Goal: Information Seeking & Learning: Learn about a topic

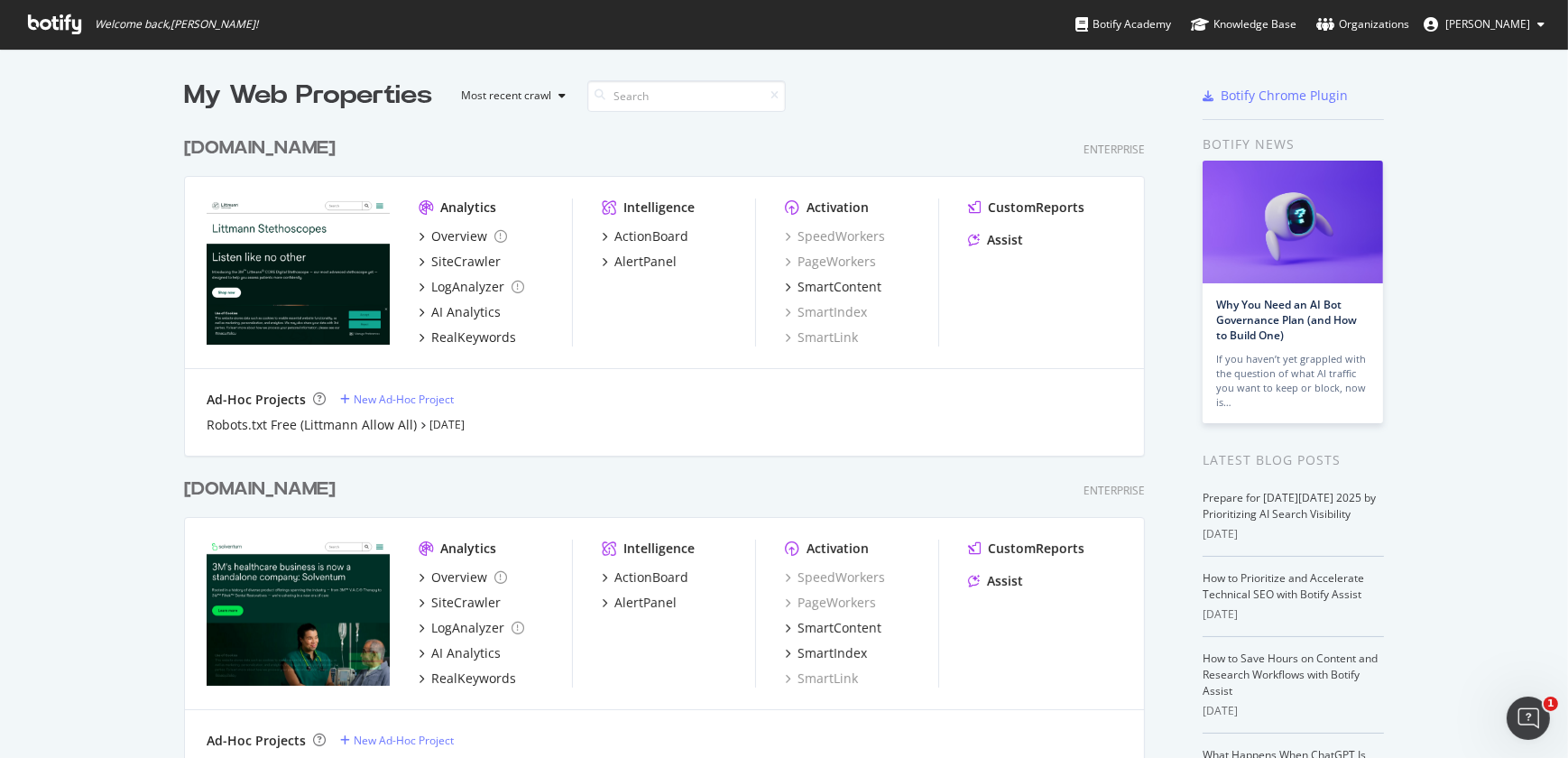
scroll to position [663, 0]
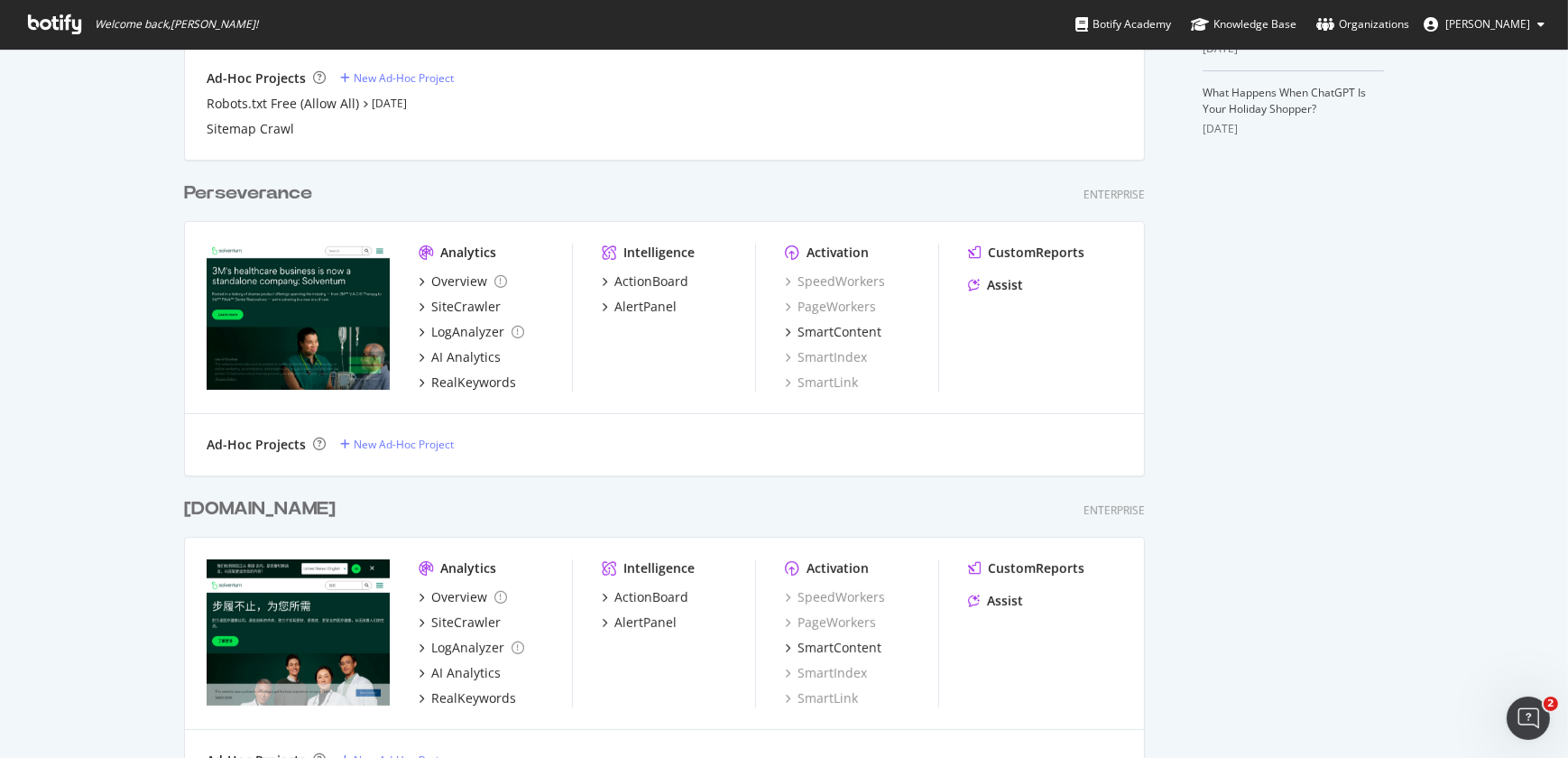
click at [288, 510] on div "[DOMAIN_NAME]" at bounding box center [259, 509] width 151 height 26
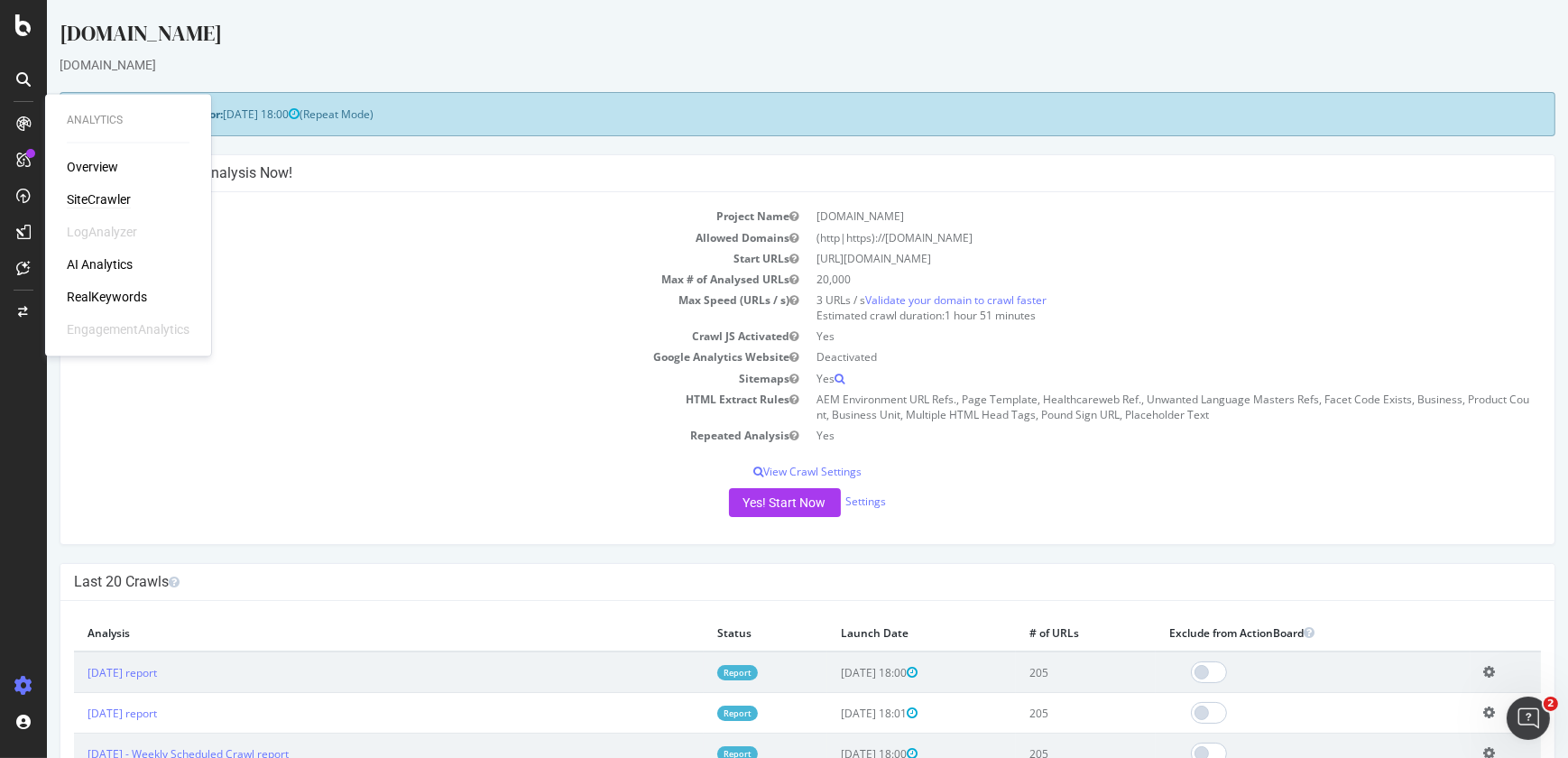
click at [91, 198] on div "SiteCrawler" at bounding box center [98, 199] width 64 height 18
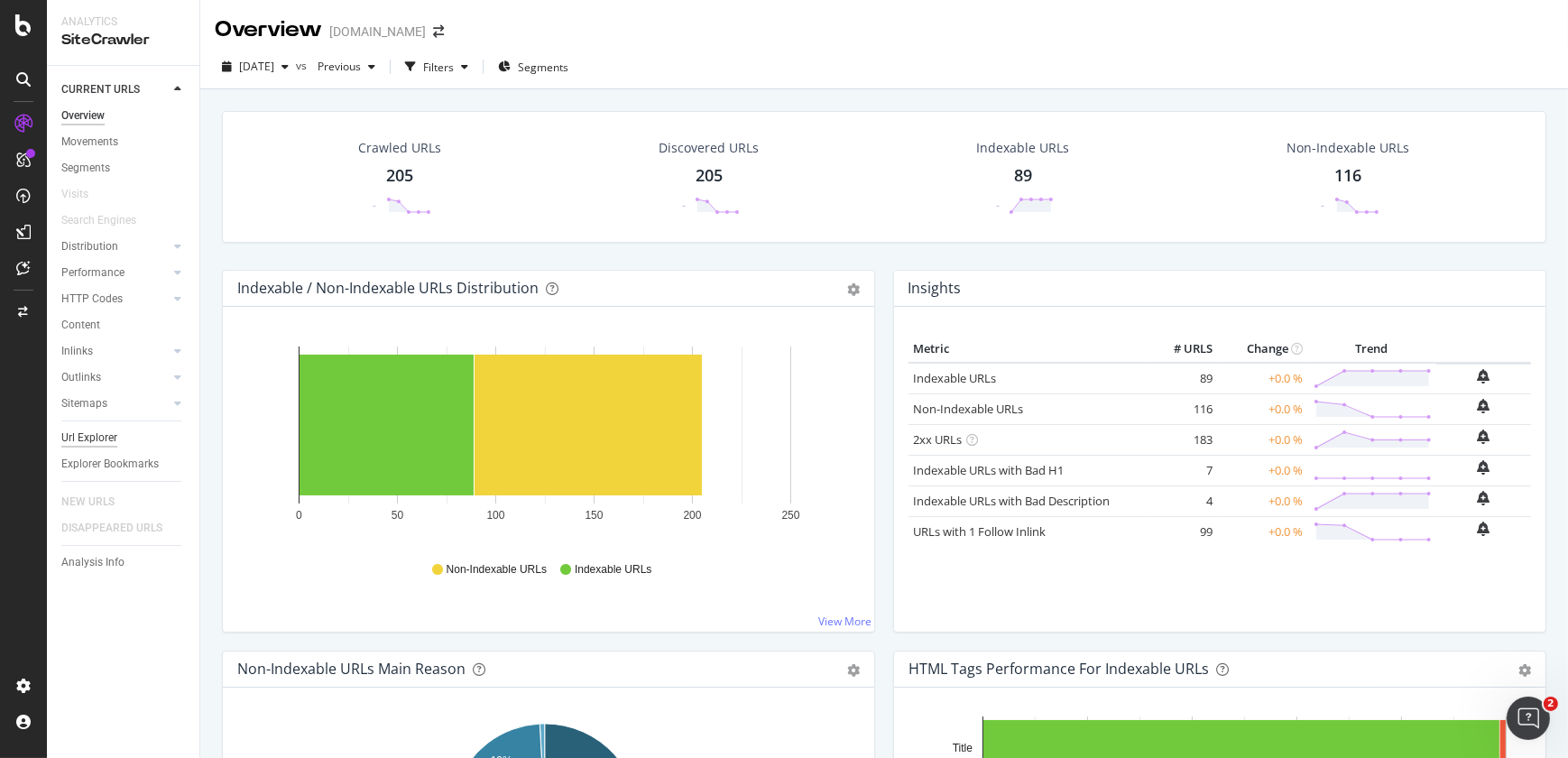
click at [95, 429] on div "Url Explorer" at bounding box center [90, 438] width 56 height 19
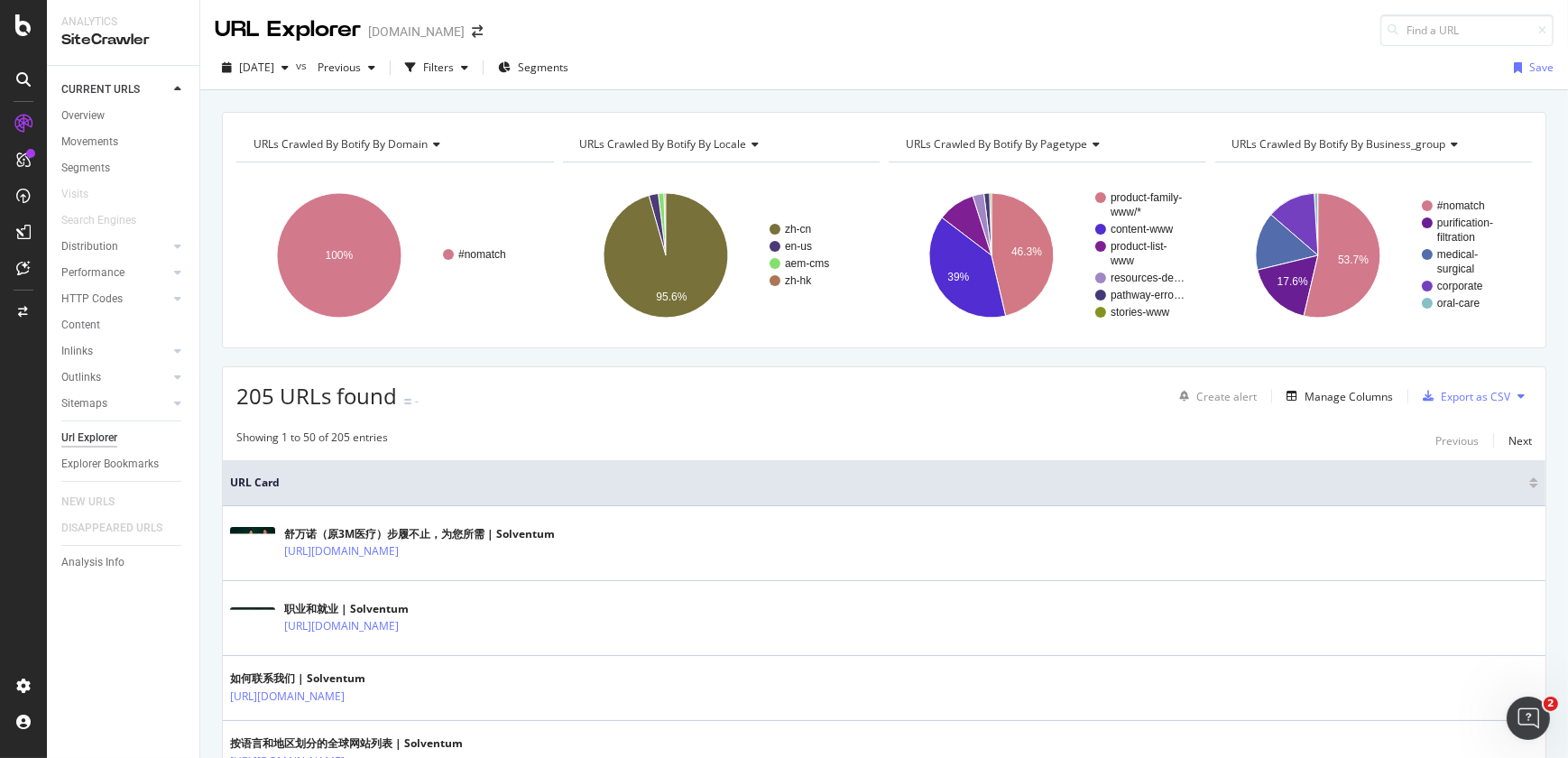
click at [1300, 138] on span "URLs Crawled By Botify By business_group" at bounding box center [1339, 144] width 214 height 15
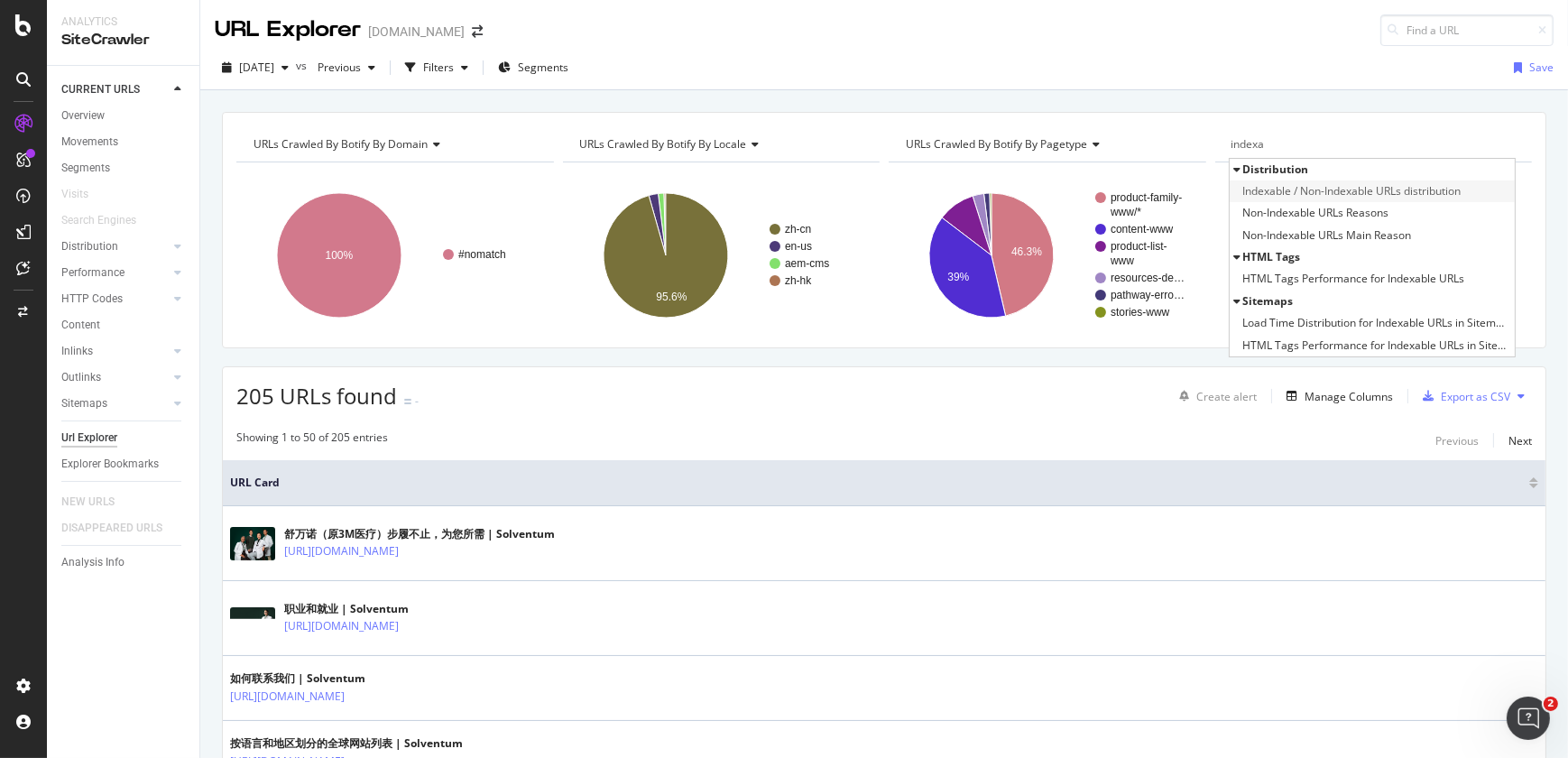
type input "indexa"
click at [1308, 194] on span "Indexable / Non-Indexable URLs distribution" at bounding box center [1353, 191] width 218 height 18
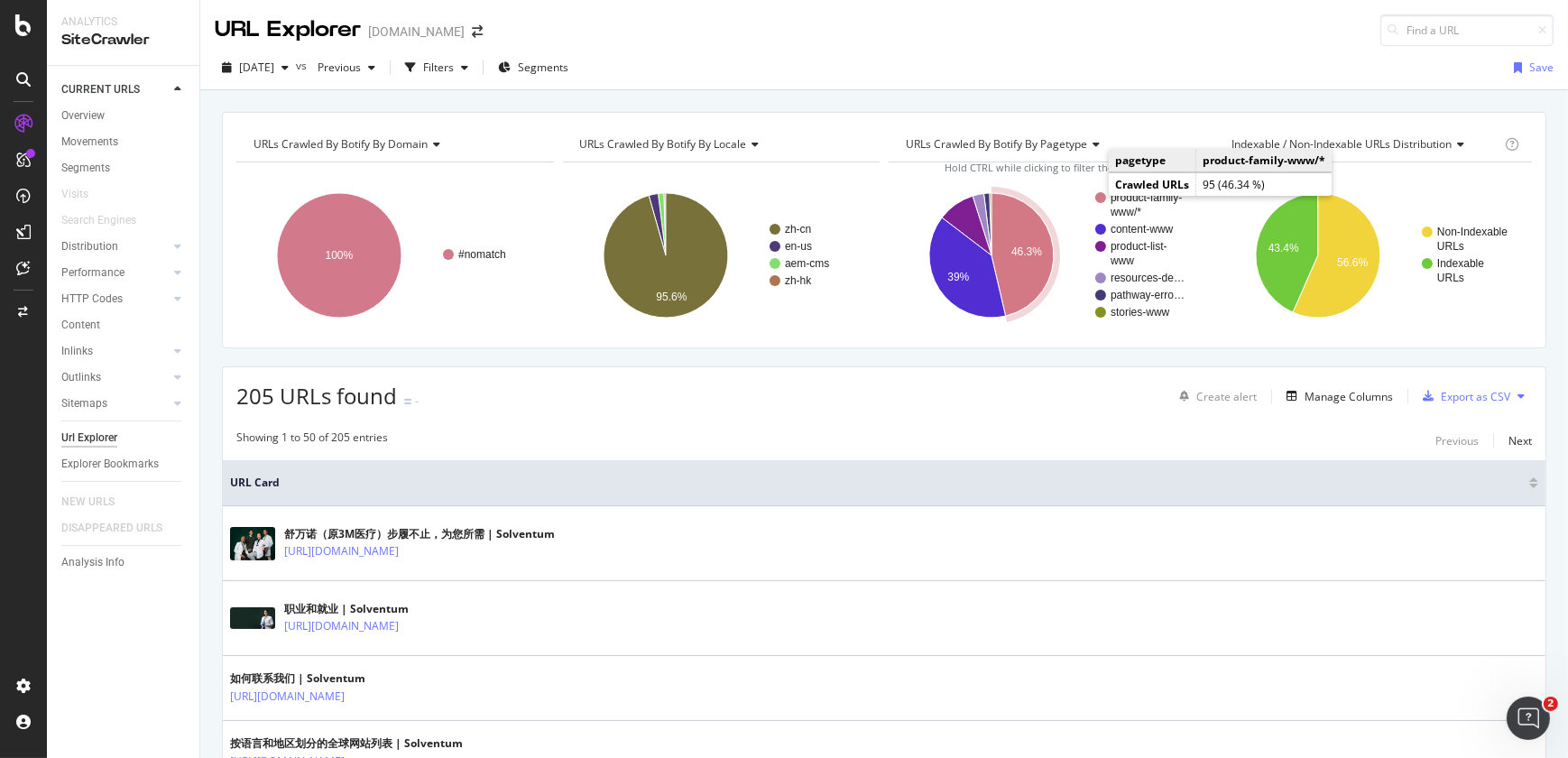
click at [1098, 195] on circle "A chart." at bounding box center [1100, 197] width 11 height 11
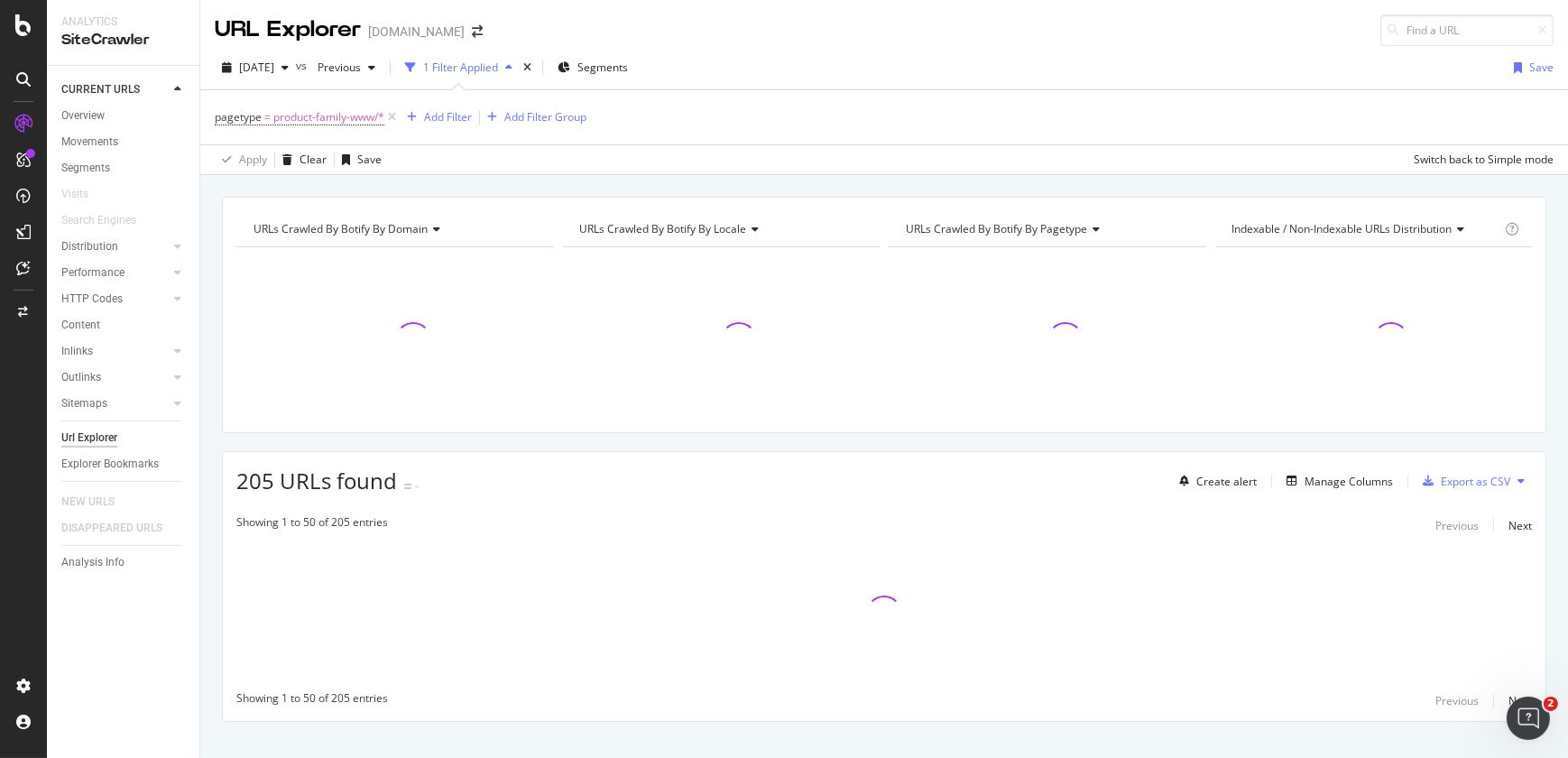
click at [1098, 195] on div "URLs Crawled By Botify By domain Chart (by Value) Table Expand Export as CSV Ex…" at bounding box center [884, 197] width 1368 height 43
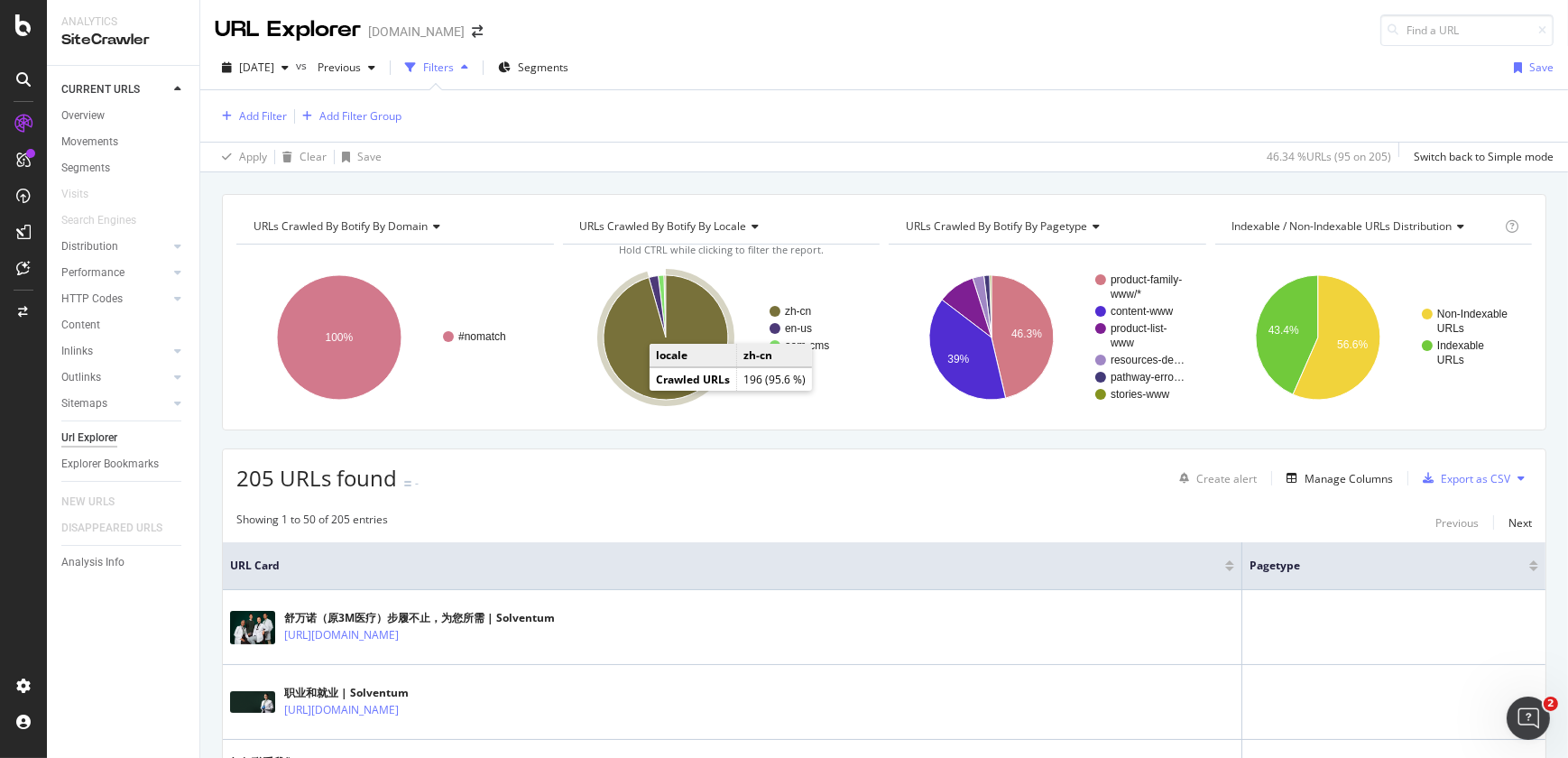
click at [628, 366] on icon "A chart." at bounding box center [665, 337] width 124 height 124
